Goal: Transaction & Acquisition: Purchase product/service

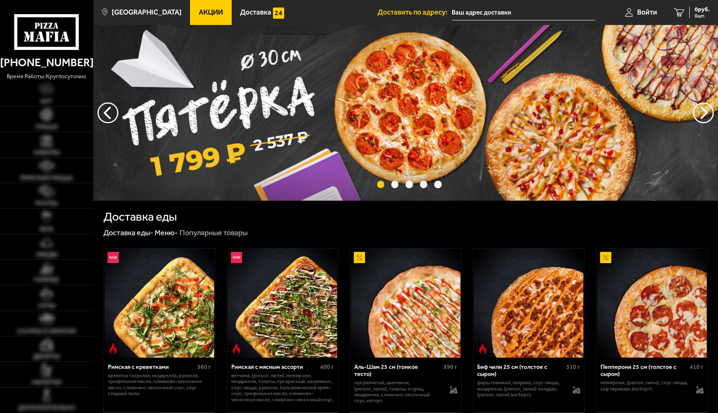
type input "[STREET_ADDRESS]"
click at [42, 116] on img at bounding box center [46, 114] width 13 height 13
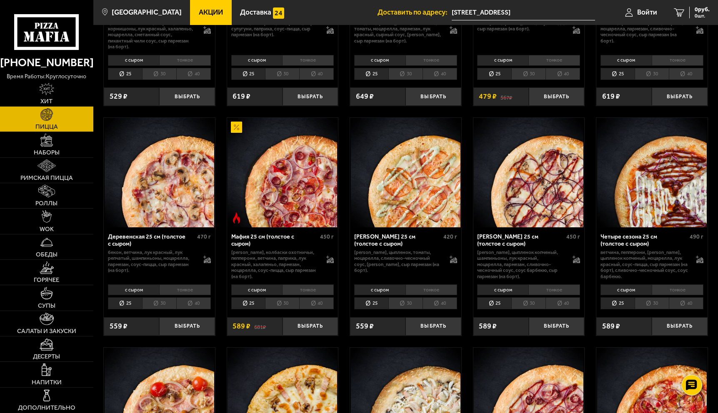
scroll to position [651, 0]
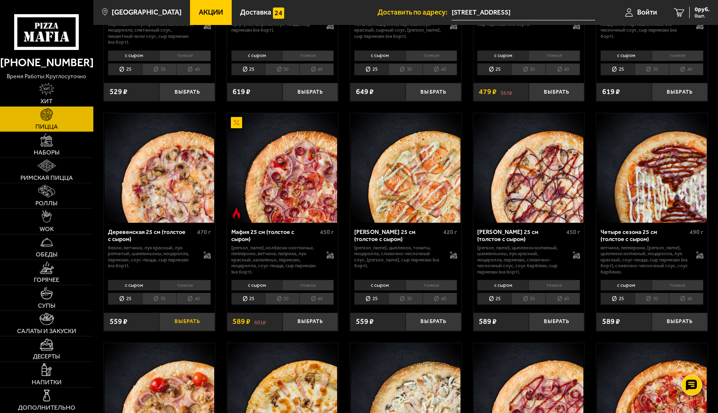
click at [186, 327] on button "Выбрать" at bounding box center [186, 322] width 55 height 18
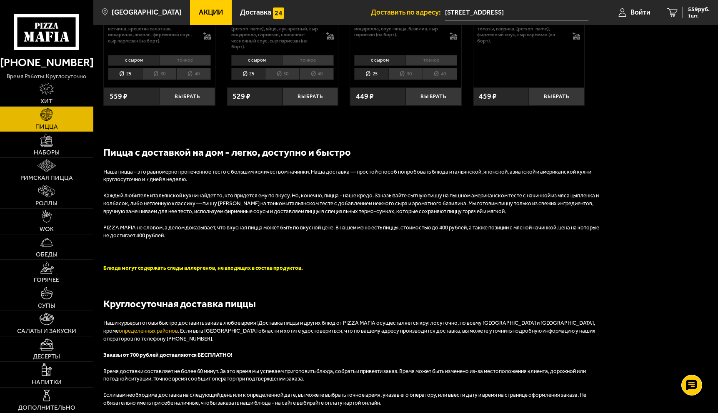
scroll to position [0, 0]
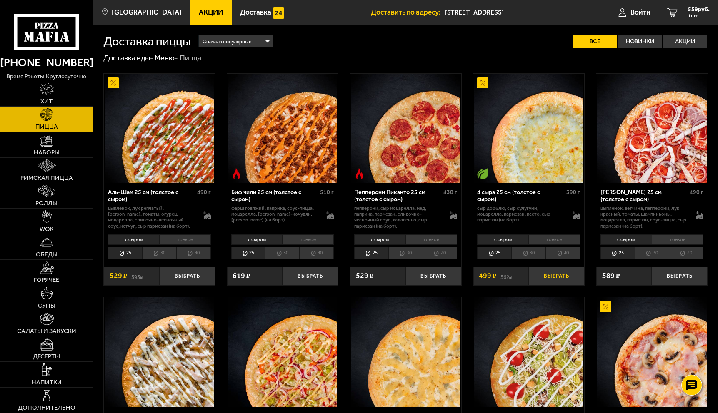
click at [554, 276] on button "Выбрать" at bounding box center [556, 276] width 55 height 18
click at [691, 12] on span "1058 руб." at bounding box center [697, 10] width 25 height 6
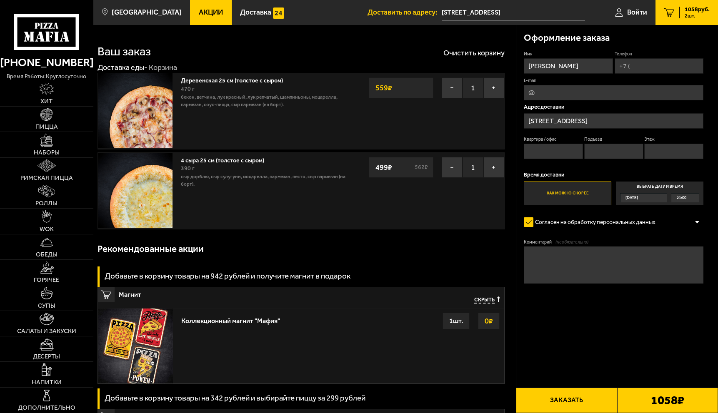
click at [641, 67] on input "Телефон" at bounding box center [659, 65] width 89 height 15
type input "[PHONE_NUMBER]"
click at [616, 97] on input "E-mail" at bounding box center [614, 92] width 180 height 15
type input "[EMAIL_ADDRESS][DOMAIN_NAME]"
click at [50, 198] on link "Роллы" at bounding box center [46, 195] width 93 height 25
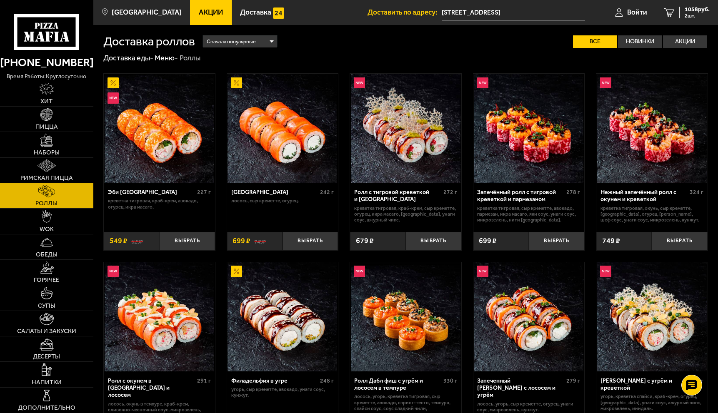
click at [275, 42] on div "Сначала популярные" at bounding box center [240, 41] width 74 height 12
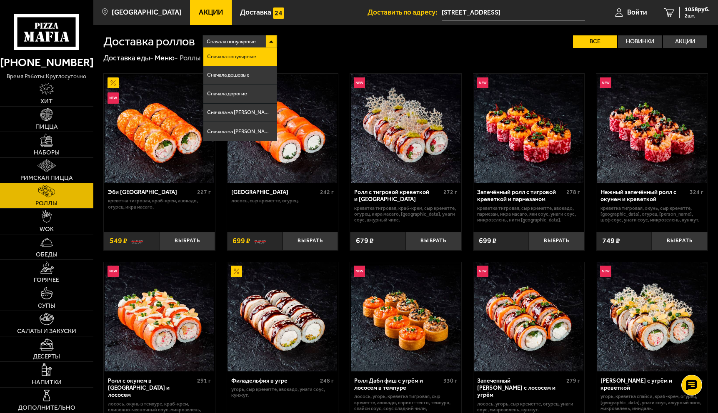
click at [296, 42] on div "Сначала популярные Сначала популярные Сначала дешевые Сначала дорогие Сначала н…" at bounding box center [451, 41] width 513 height 13
click at [316, 38] on div "Сначала популярные Сначала популярные Сначала дешевые Сначала дорогие Сначала н…" at bounding box center [451, 41] width 513 height 13
click at [269, 38] on div "Сначала популярные" at bounding box center [240, 41] width 74 height 12
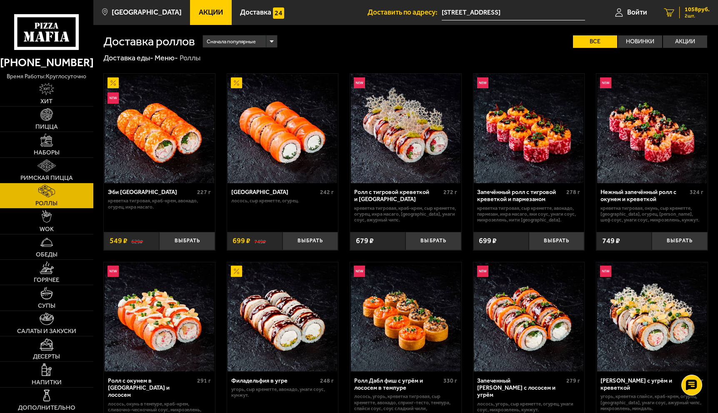
click at [691, 12] on span "1058 руб." at bounding box center [697, 10] width 25 height 6
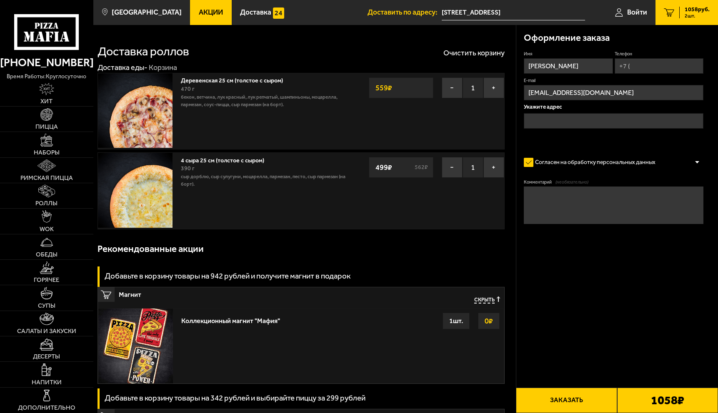
type input "[STREET_ADDRESS]"
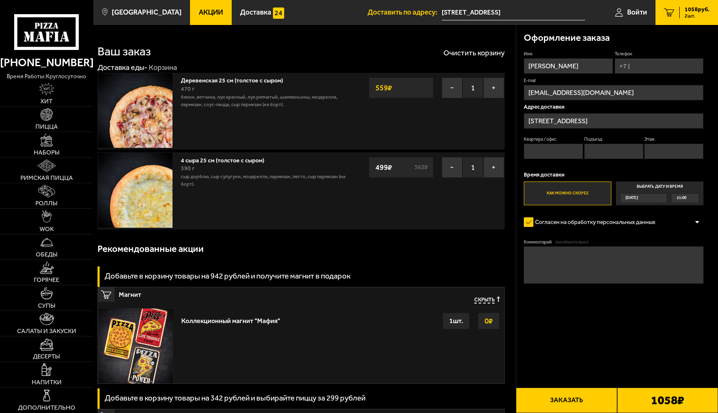
click at [541, 154] on input "Квартира / офис" at bounding box center [553, 151] width 59 height 15
type input "18"
click at [595, 157] on input "Подъезд" at bounding box center [613, 151] width 59 height 15
type input "2"
click at [658, 144] on input "Этаж" at bounding box center [673, 151] width 59 height 15
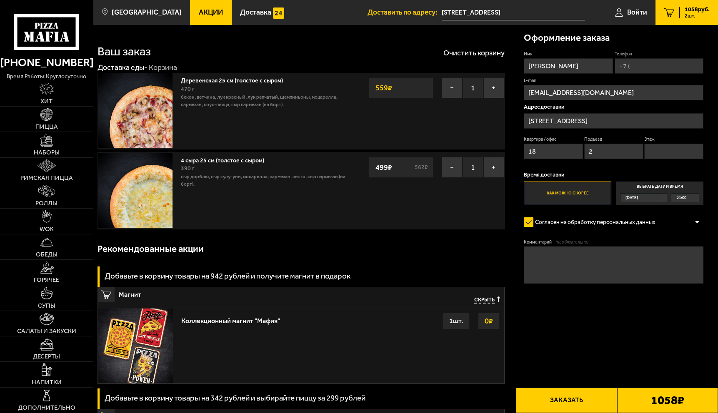
type input "4"
click at [566, 403] on button "Заказать" at bounding box center [566, 400] width 101 height 25
click at [634, 66] on input "Телефон" at bounding box center [659, 65] width 89 height 15
type input "[PHONE_NUMBER]"
click at [574, 398] on button "Заказать" at bounding box center [566, 400] width 101 height 25
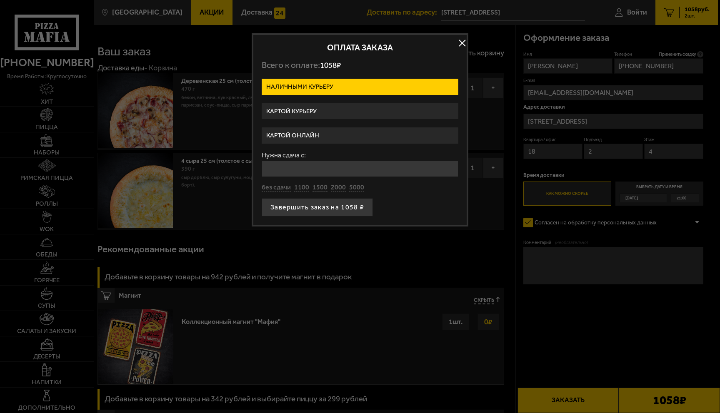
click at [361, 110] on label "Картой курьеру" at bounding box center [360, 111] width 197 height 16
click at [0, 0] on input "Картой курьеру" at bounding box center [0, 0] width 0 height 0
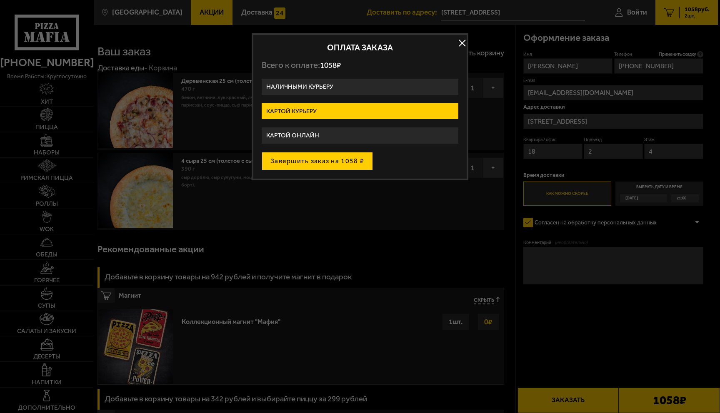
click at [346, 163] on button "Завершить заказ на 1058 ₽" at bounding box center [317, 161] width 111 height 18
